Goal: Check status: Check status

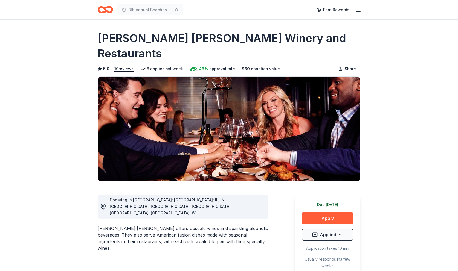
click at [358, 10] on line "button" at bounding box center [358, 10] width 4 height 0
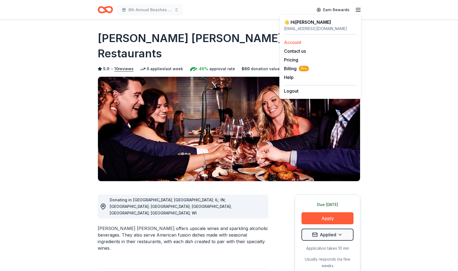
click at [297, 41] on link "Account" at bounding box center [292, 42] width 17 height 5
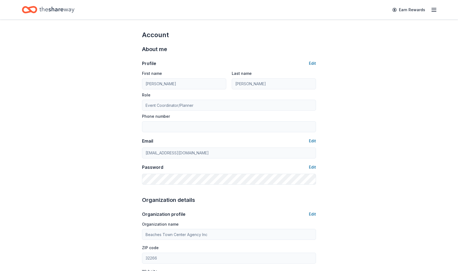
click at [47, 9] on icon "Home" at bounding box center [56, 10] width 35 height 6
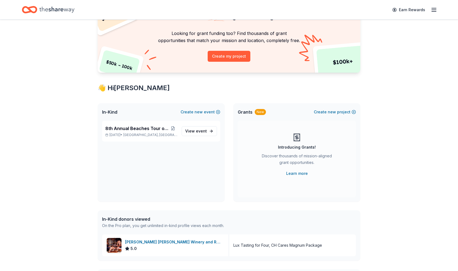
scroll to position [166, 0]
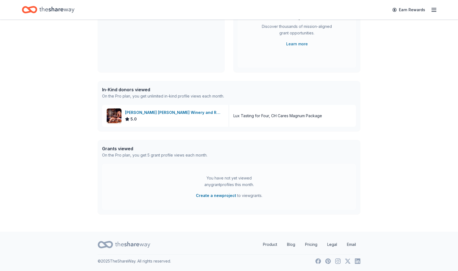
click at [432, 10] on line "button" at bounding box center [433, 10] width 4 height 0
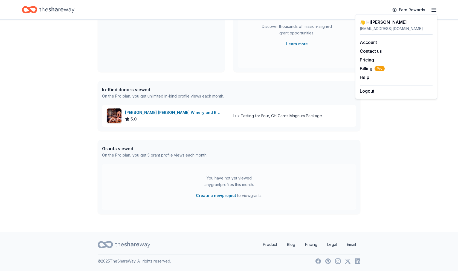
click at [52, 10] on icon "Home" at bounding box center [56, 10] width 35 height 6
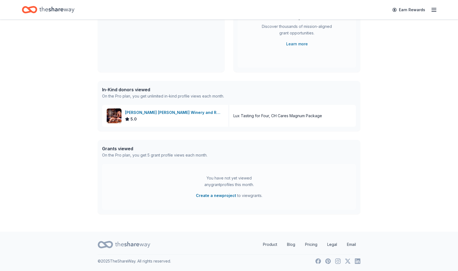
click at [52, 10] on icon "Home" at bounding box center [56, 10] width 35 height 6
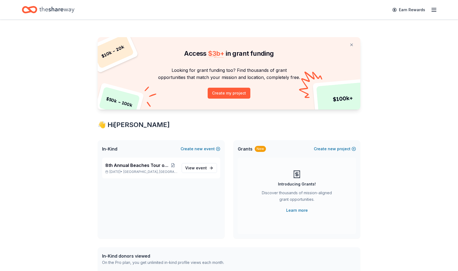
click at [48, 9] on icon "Home" at bounding box center [56, 9] width 35 height 11
click at [433, 9] on icon "button" at bounding box center [433, 10] width 7 height 7
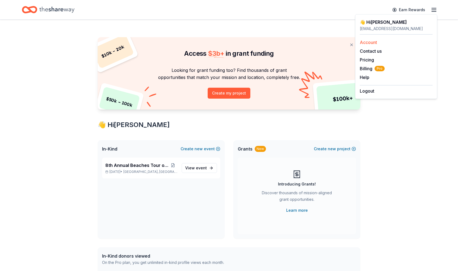
click at [368, 42] on link "Account" at bounding box center [367, 42] width 17 height 5
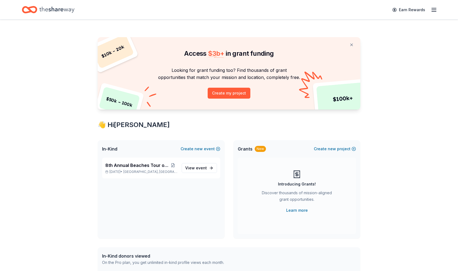
click at [121, 127] on div "👋 Hi [PERSON_NAME]" at bounding box center [229, 125] width 262 height 9
click at [196, 169] on span "View event" at bounding box center [196, 168] width 22 height 7
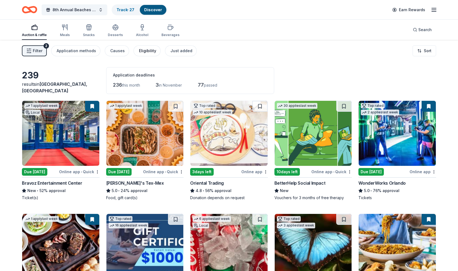
click at [143, 52] on div "Eligibility" at bounding box center [147, 51] width 17 height 7
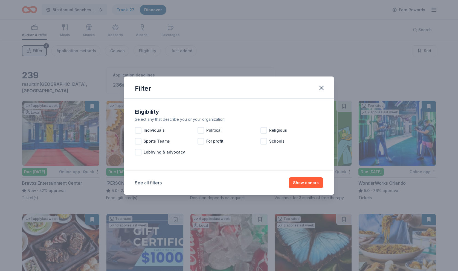
drag, startPoint x: 323, startPoint y: 87, endPoint x: 270, endPoint y: 65, distance: 57.2
click at [323, 86] on icon "button" at bounding box center [321, 88] width 8 height 8
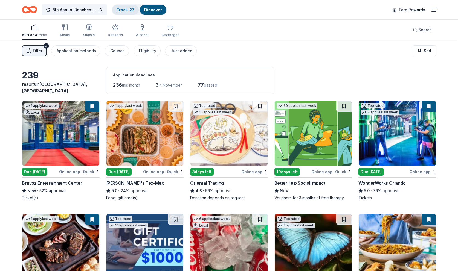
click at [122, 9] on link "Track · 27" at bounding box center [125, 9] width 18 height 5
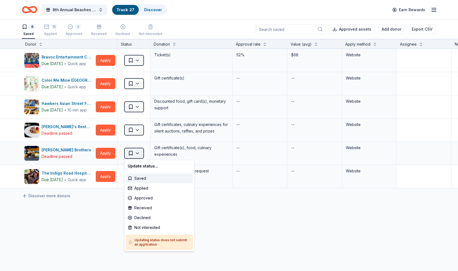
click at [138, 153] on html "8th Annual Beaches Tour of Homes Track · 27 Discover Earn Rewards 6 Saved 15 Ap…" at bounding box center [229, 135] width 458 height 271
click at [221, 151] on html "8th Annual Beaches Tour of Homes Track · 27 Discover Earn Rewards 6 Saved 15 Ap…" at bounding box center [229, 135] width 458 height 271
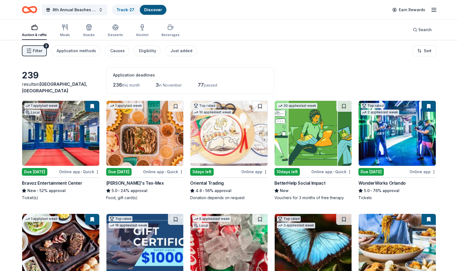
click at [34, 30] on icon "button" at bounding box center [34, 27] width 7 height 7
click at [34, 33] on div "Auction & raffle" at bounding box center [34, 35] width 25 height 4
click at [34, 49] on span "Filter" at bounding box center [38, 51] width 10 height 7
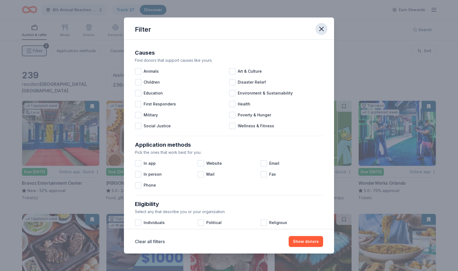
click at [322, 29] on icon "button" at bounding box center [321, 29] width 8 height 8
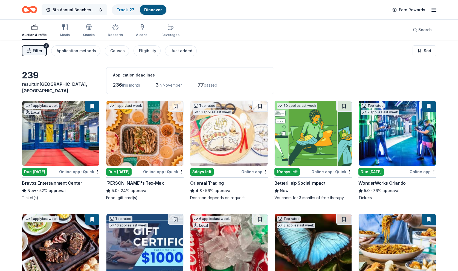
click at [74, 11] on span "8th Annual Beaches Tour of Homes" at bounding box center [74, 10] width 44 height 7
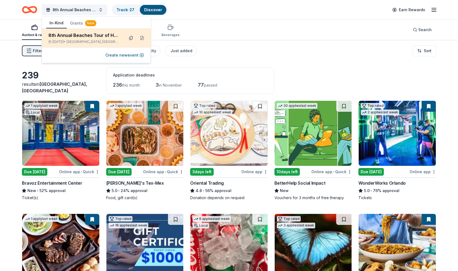
click at [130, 37] on button at bounding box center [131, 38] width 9 height 9
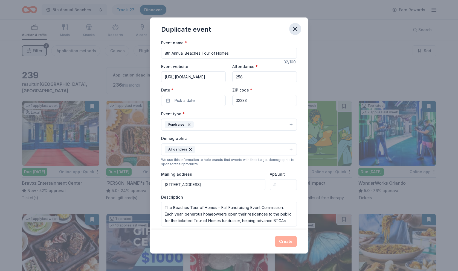
click at [294, 29] on icon "button" at bounding box center [295, 29] width 8 height 8
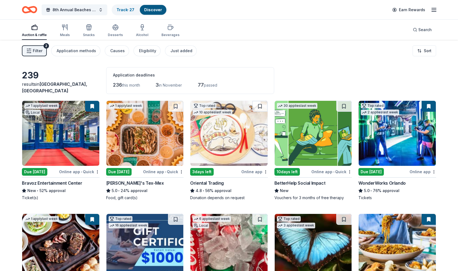
click at [434, 10] on line "button" at bounding box center [433, 10] width 4 height 0
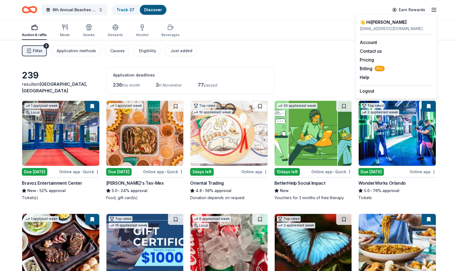
click at [337, 61] on div "Filter 2 Application methods Causes Eligibility Just added Sort" at bounding box center [229, 51] width 458 height 22
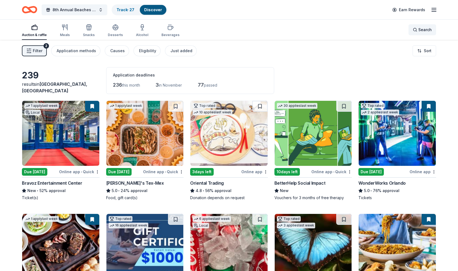
click at [423, 30] on span "Search" at bounding box center [424, 30] width 13 height 7
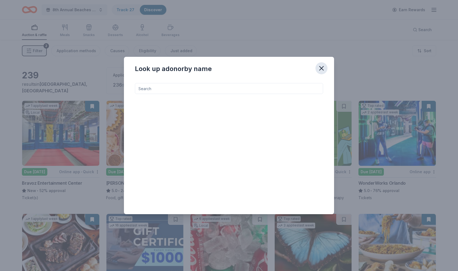
click at [321, 68] on icon "button" at bounding box center [321, 69] width 8 height 8
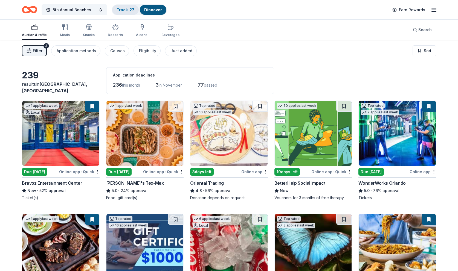
click at [123, 11] on link "Track · 27" at bounding box center [125, 9] width 18 height 5
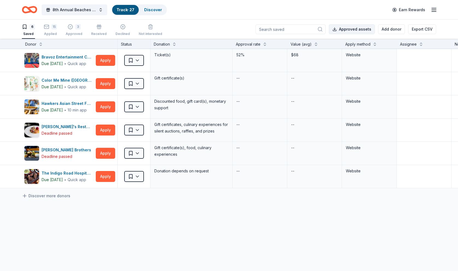
click at [358, 30] on button "Approved assets" at bounding box center [352, 29] width 46 height 10
click at [268, 5] on div "8th Annual Beaches Tour of Homes Track · 27 Discover Earn Rewards" at bounding box center [229, 9] width 414 height 13
click at [74, 33] on div "Approved" at bounding box center [74, 34] width 17 height 4
